Goal: Task Accomplishment & Management: Complete application form

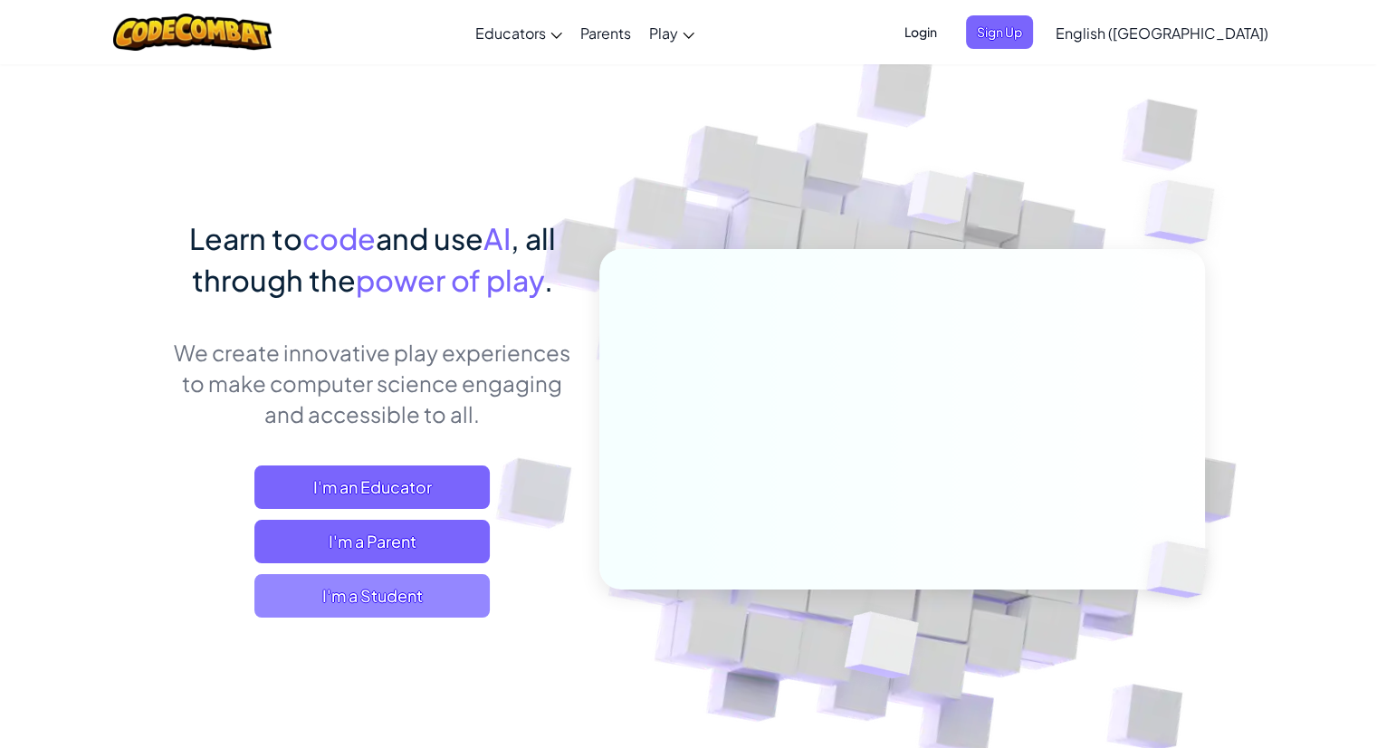
click at [435, 589] on span "I'm a Student" at bounding box center [371, 595] width 235 height 43
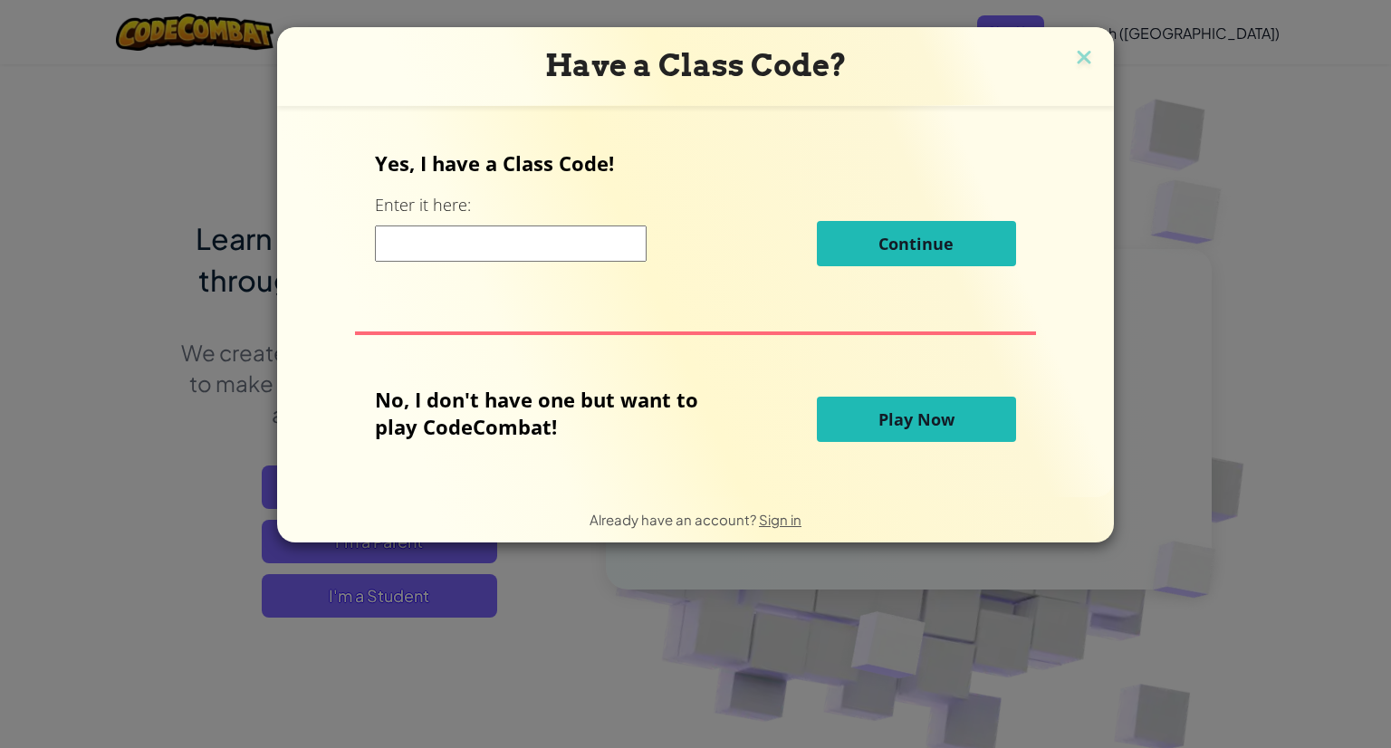
click at [472, 233] on input at bounding box center [511, 243] width 272 height 36
type input "EyeDustRight"
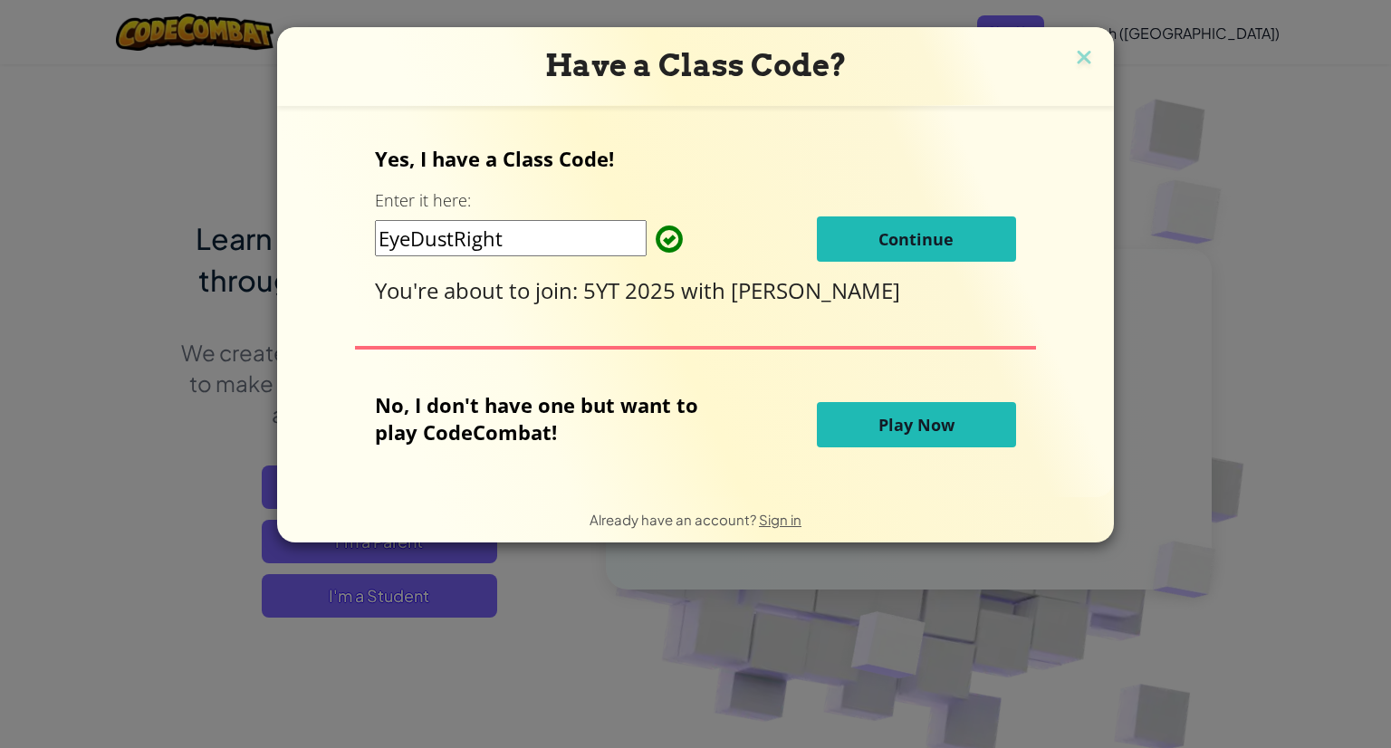
click at [952, 249] on button "Continue" at bounding box center [916, 238] width 199 height 45
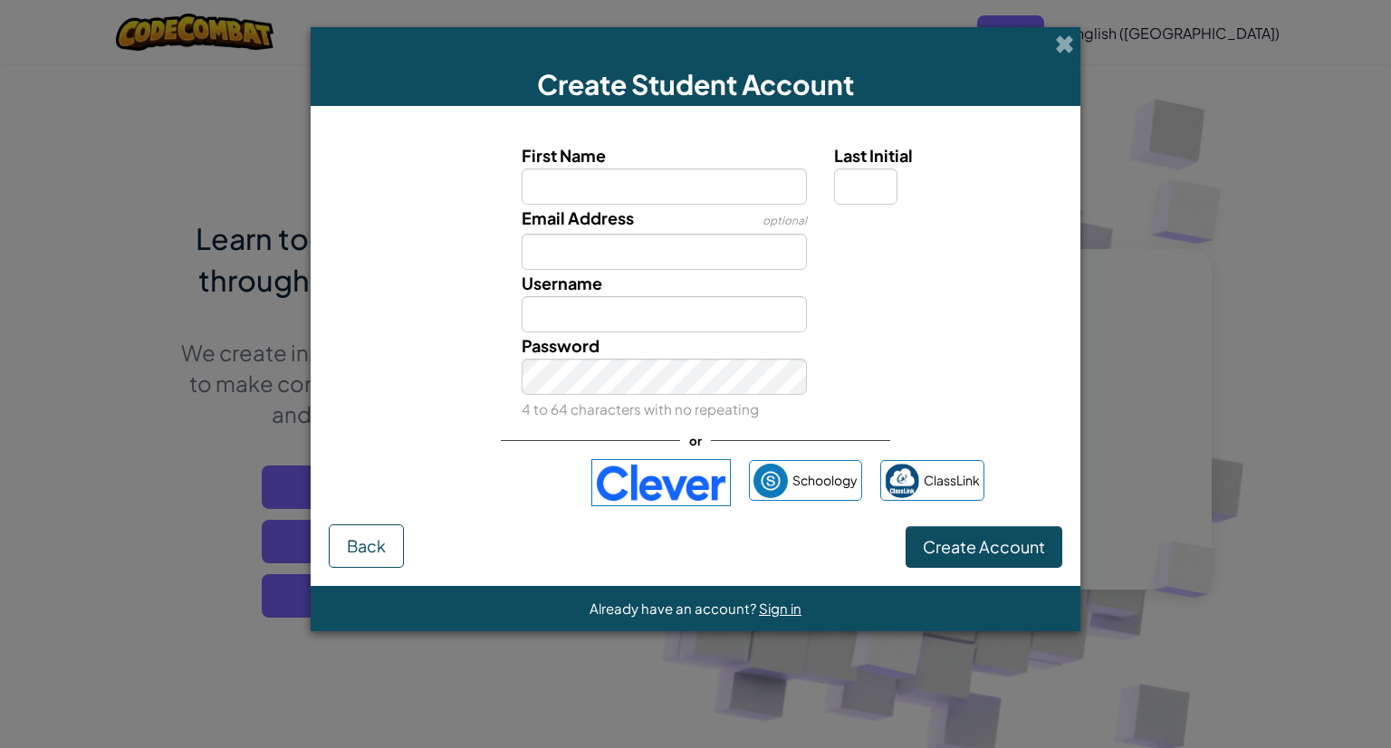
click at [670, 195] on input "First Name" at bounding box center [665, 186] width 286 height 36
type input "charles777"
type input "Charles777"
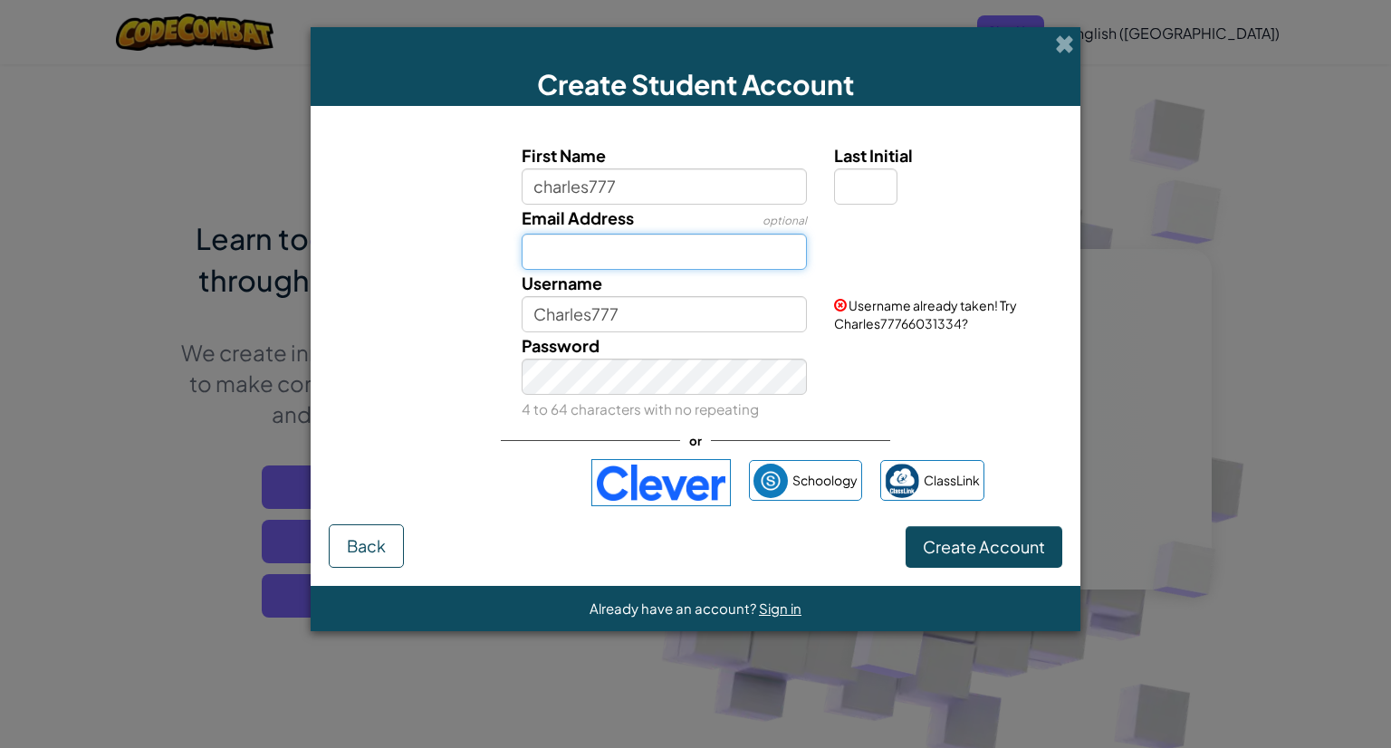
click at [675, 254] on input "Email Address" at bounding box center [665, 252] width 286 height 36
type input "[EMAIL_ADDRESS][DOMAIN_NAME]"
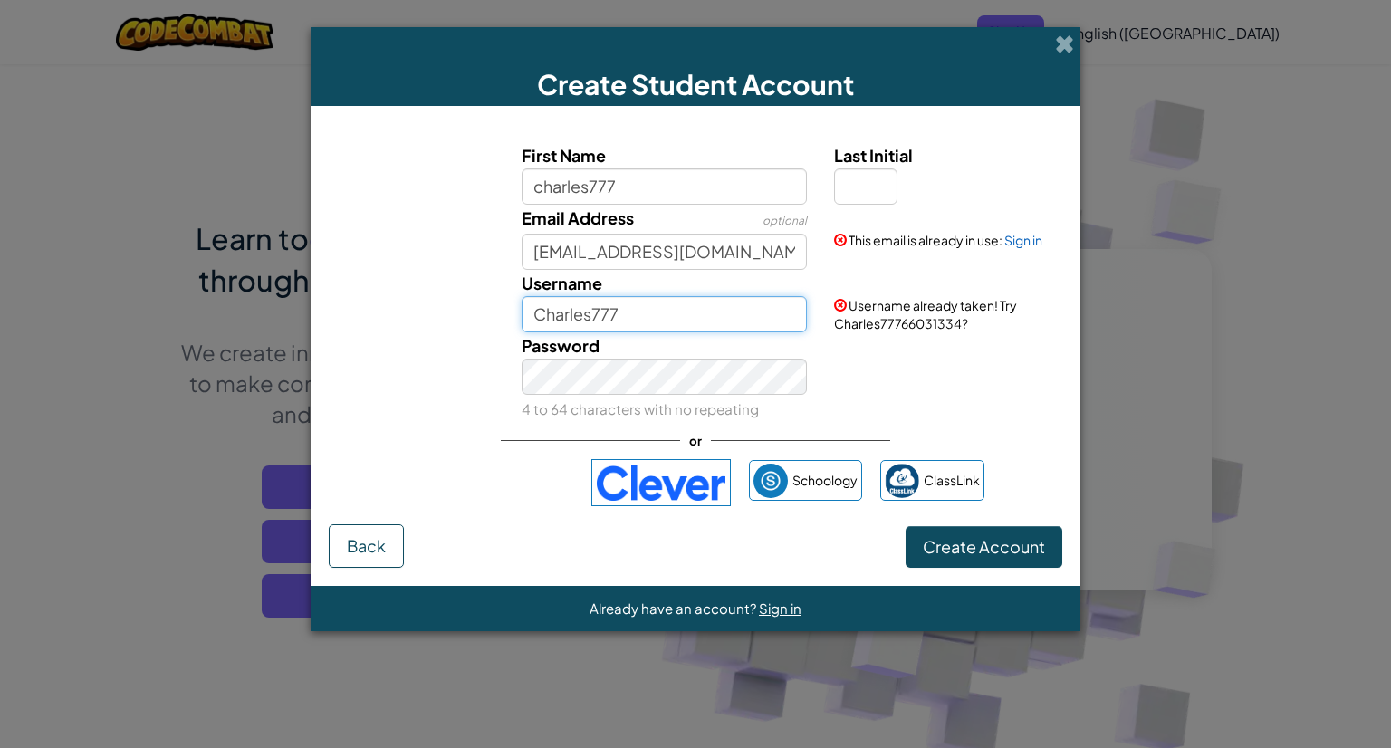
click at [674, 320] on input "Charles777" at bounding box center [665, 314] width 286 height 36
type input "Charles777K"
click at [1027, 238] on link "Sign in" at bounding box center [1023, 240] width 38 height 16
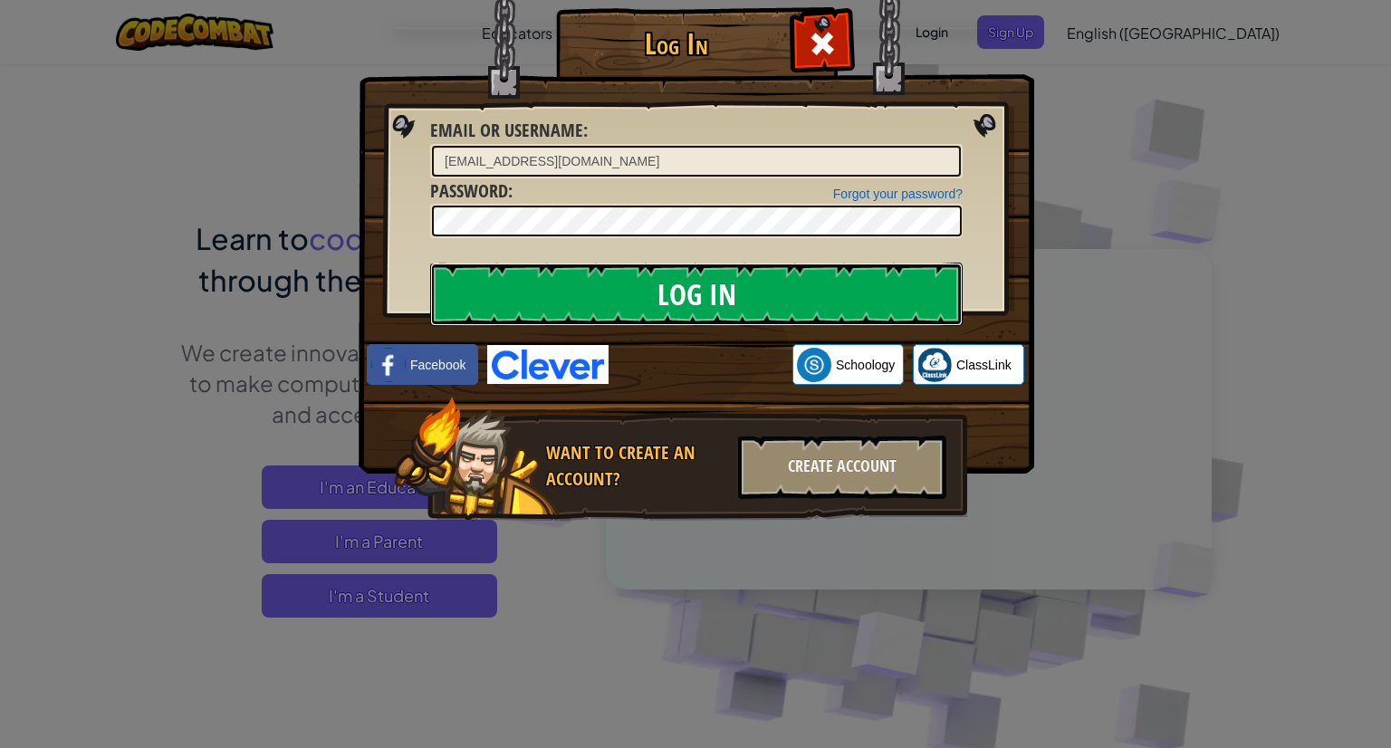
click at [808, 305] on input "Log In" at bounding box center [696, 294] width 532 height 63
click at [790, 273] on input "Log In" at bounding box center [696, 294] width 532 height 63
